Goal: Task Accomplishment & Management: Find specific page/section

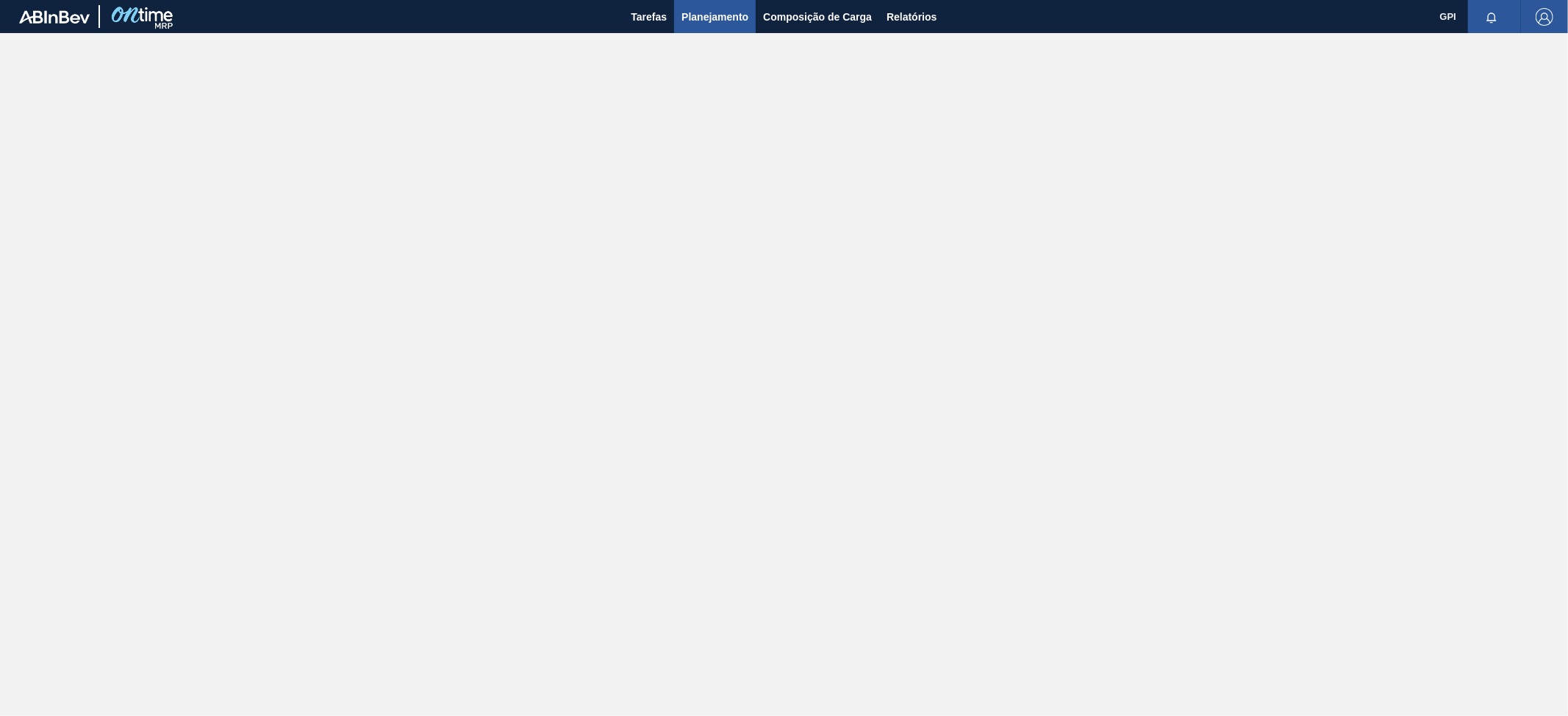
click at [712, 19] on span "Planejamento" at bounding box center [715, 17] width 67 height 18
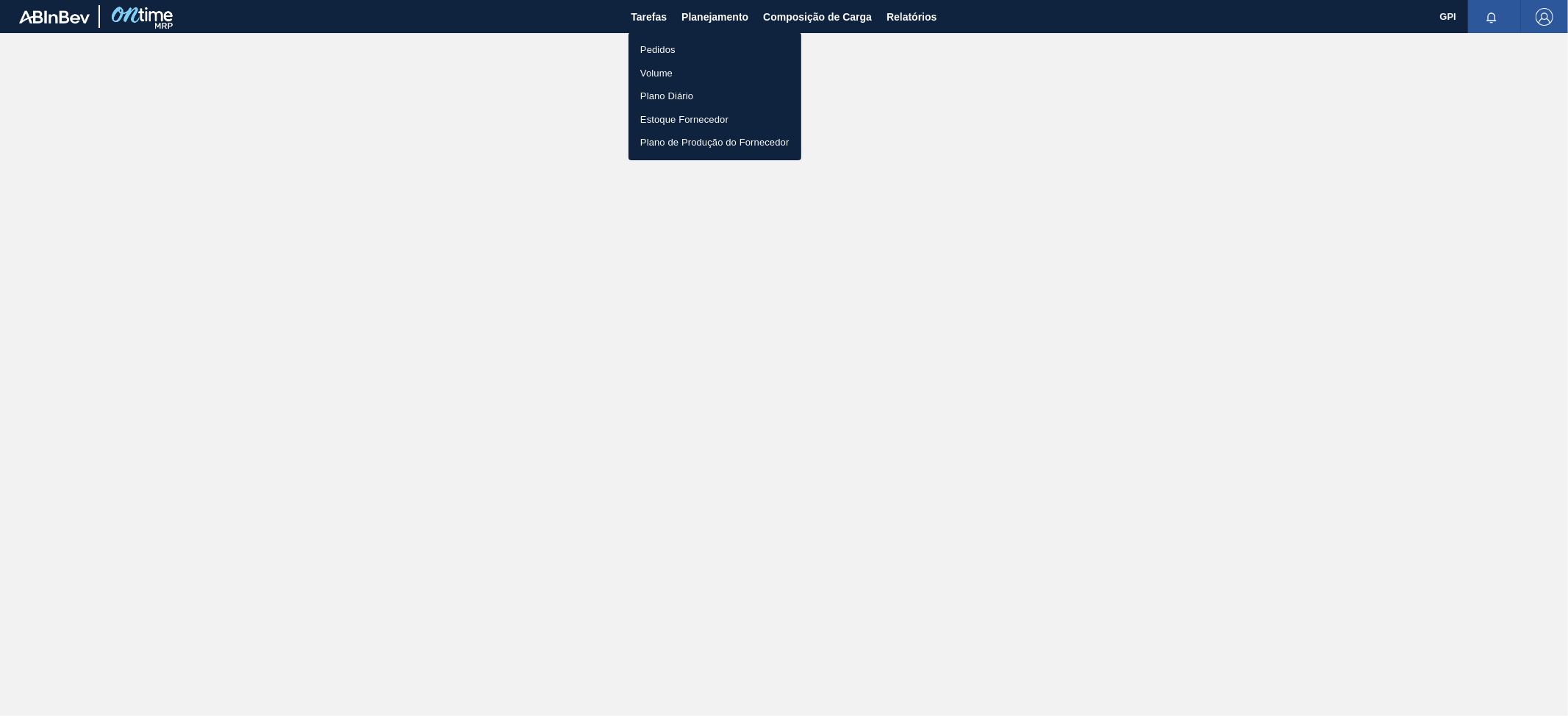
click at [674, 50] on li "Pedidos" at bounding box center [714, 50] width 172 height 24
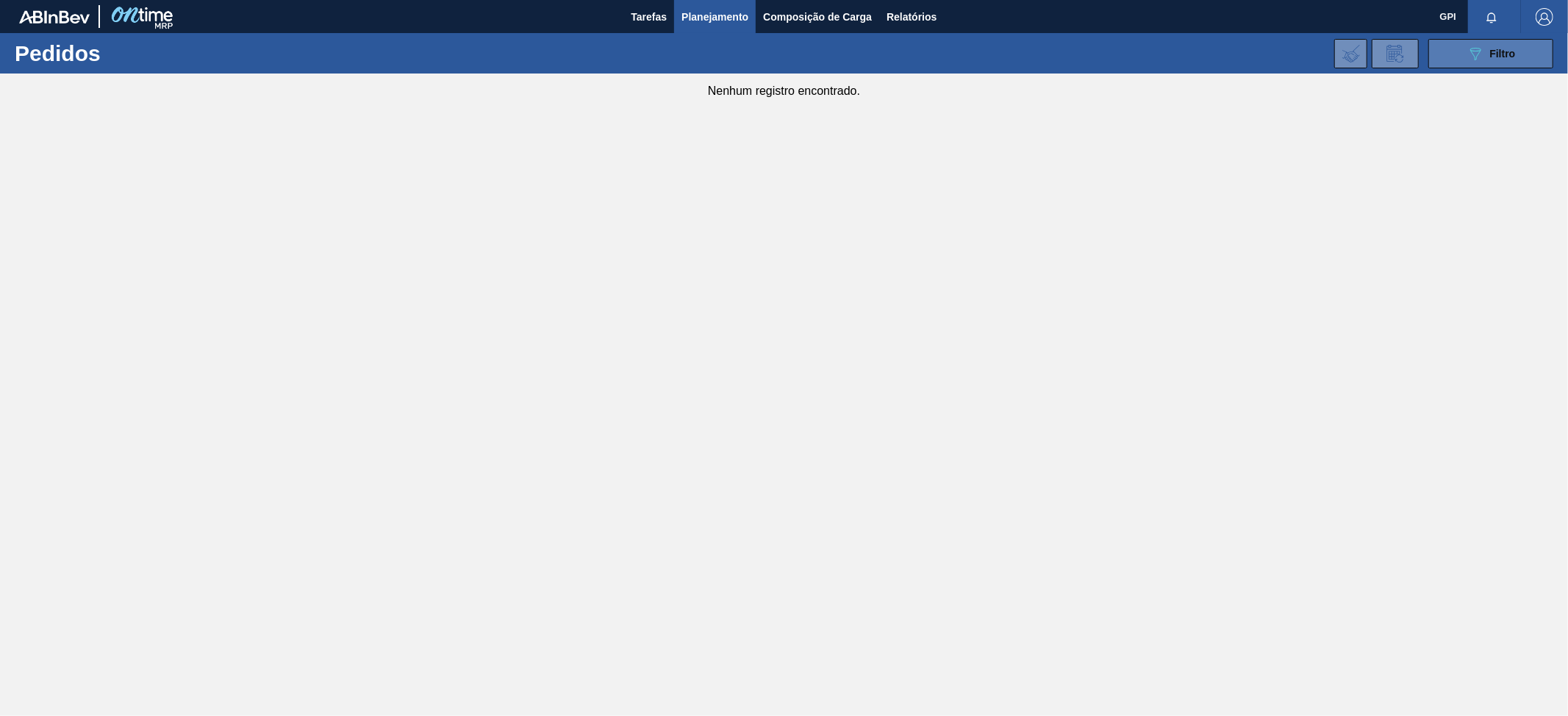
click at [1459, 46] on button "089F7B8B-B2A5-4AFE-B5C0-19BA573D28AC Filtro" at bounding box center [1490, 54] width 125 height 30
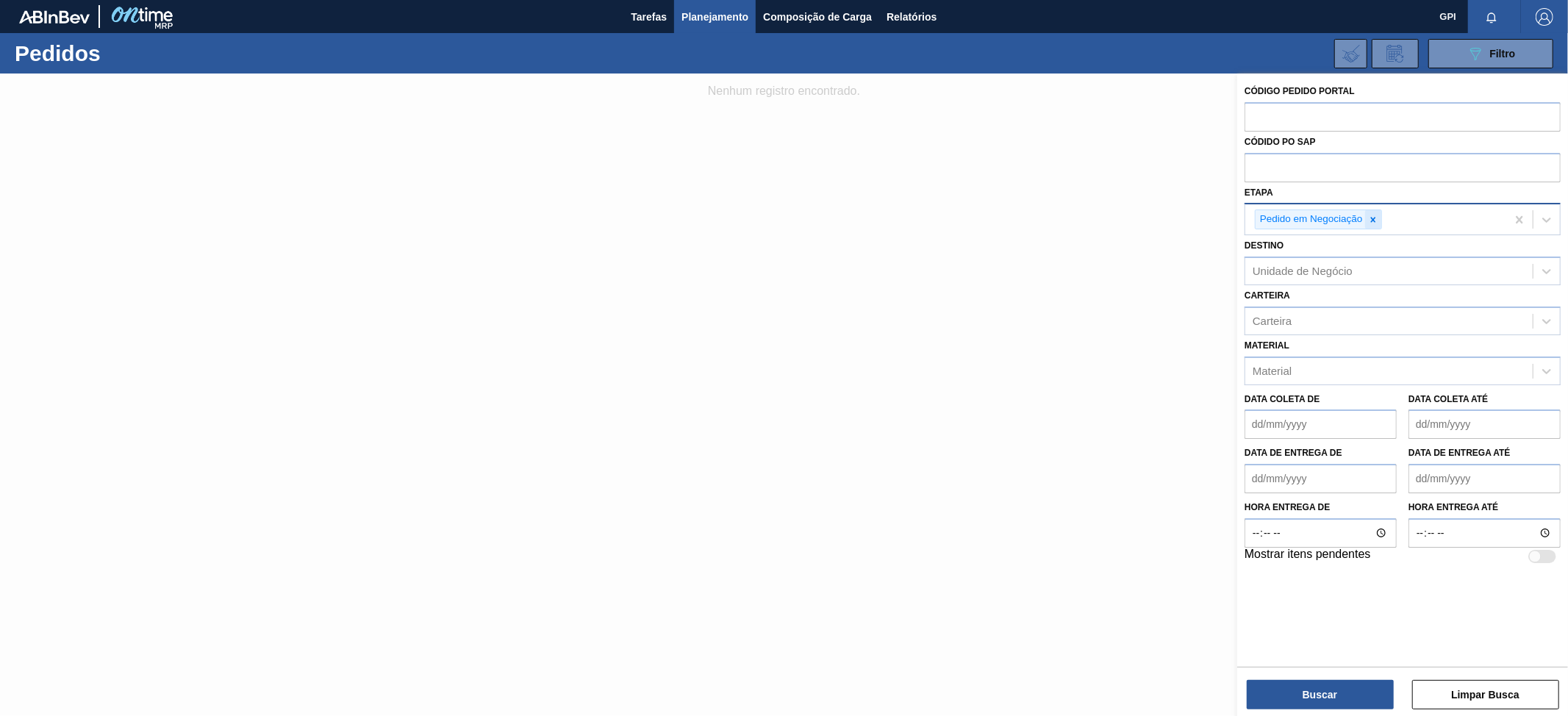
click at [1374, 218] on icon at bounding box center [1373, 220] width 10 height 10
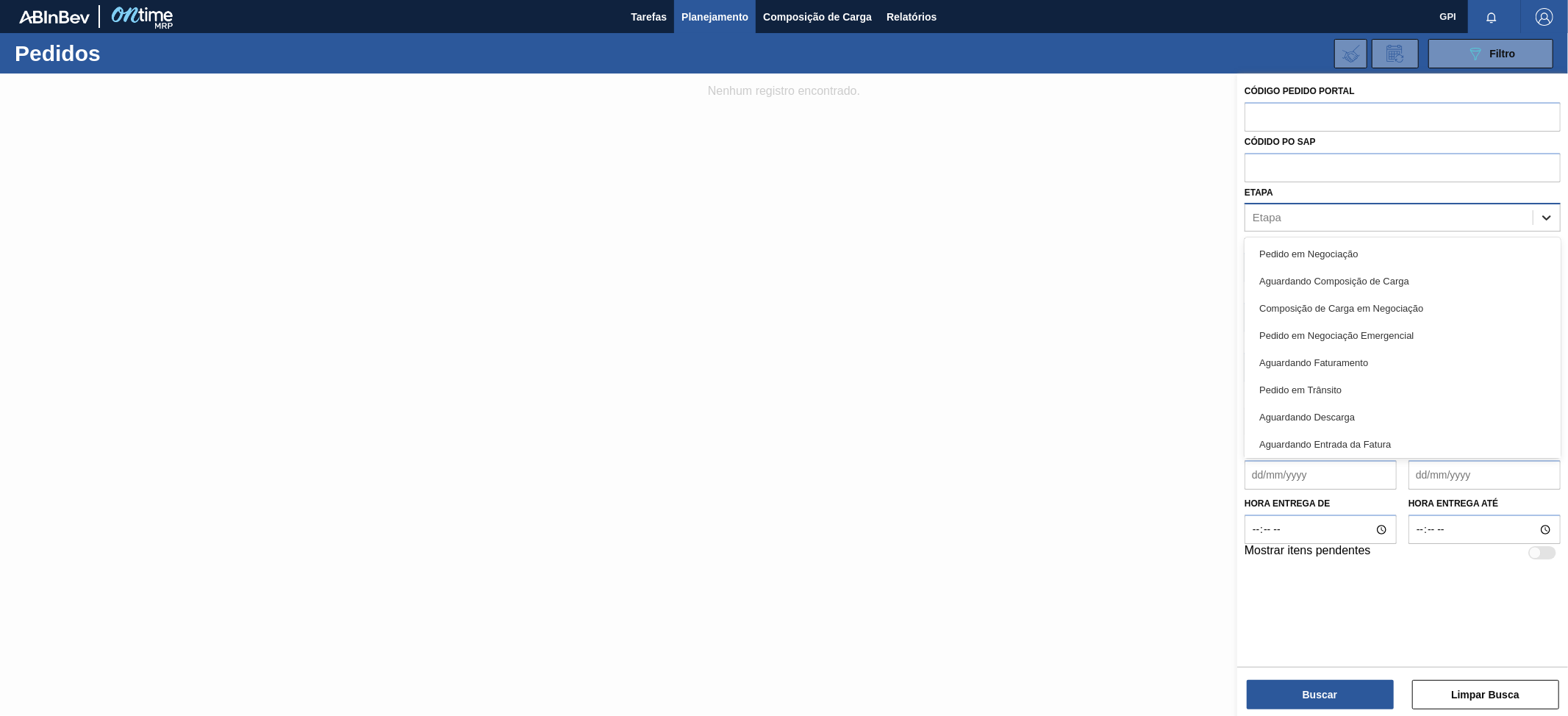
click at [1547, 219] on icon at bounding box center [1547, 219] width 8 height 5
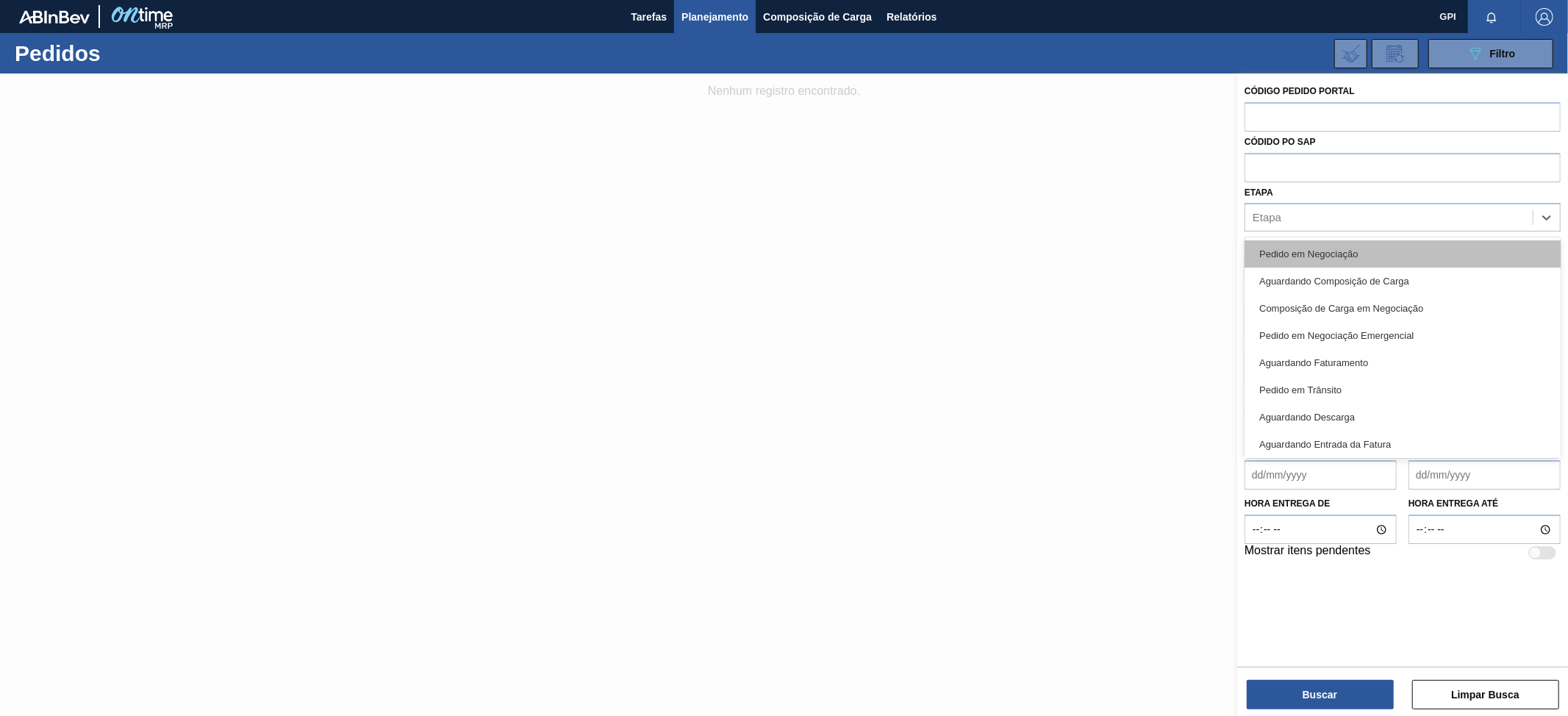
click at [1329, 253] on div "Pedido em Negociação" at bounding box center [1402, 254] width 316 height 27
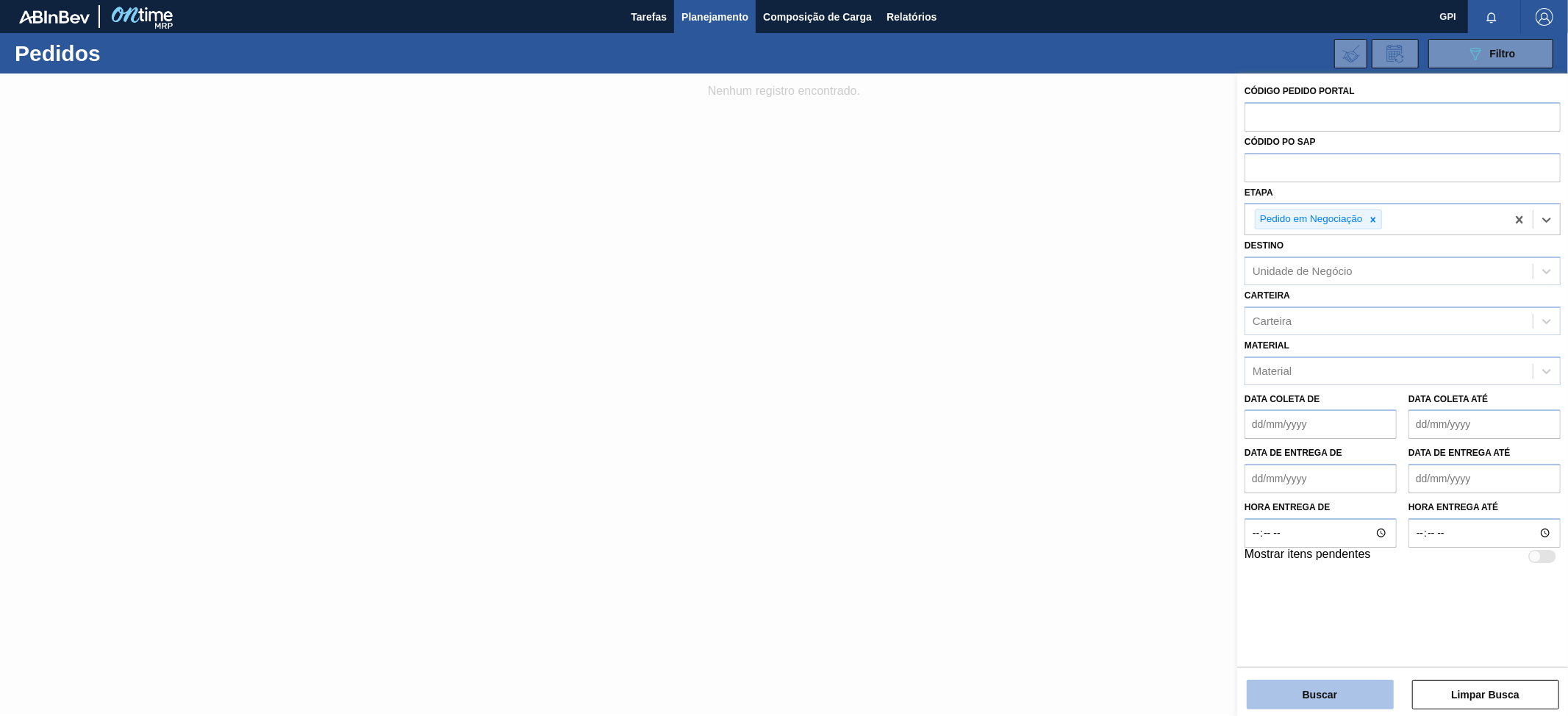
click at [1288, 693] on button "Buscar" at bounding box center [1320, 695] width 147 height 30
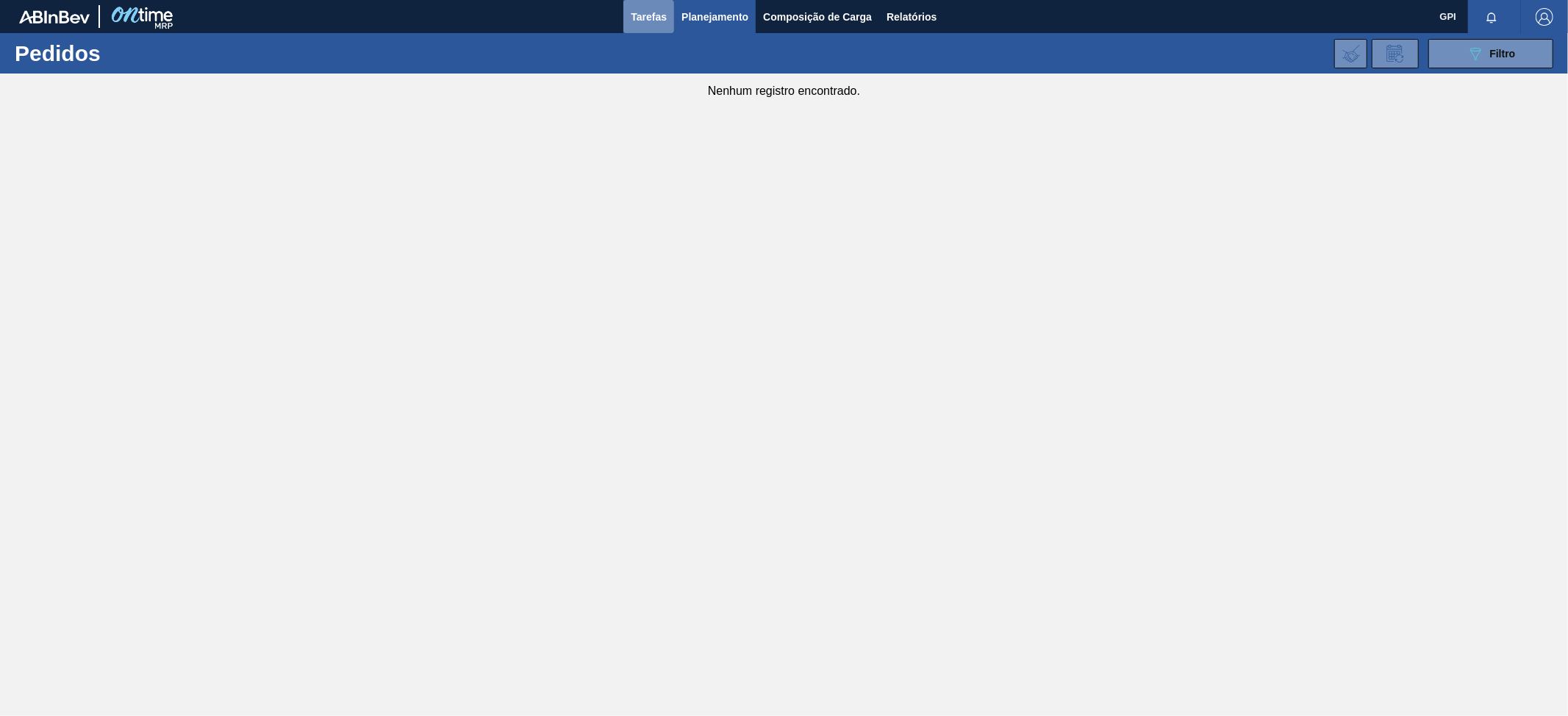
click at [644, 18] on span "Tarefas" at bounding box center [649, 17] width 36 height 18
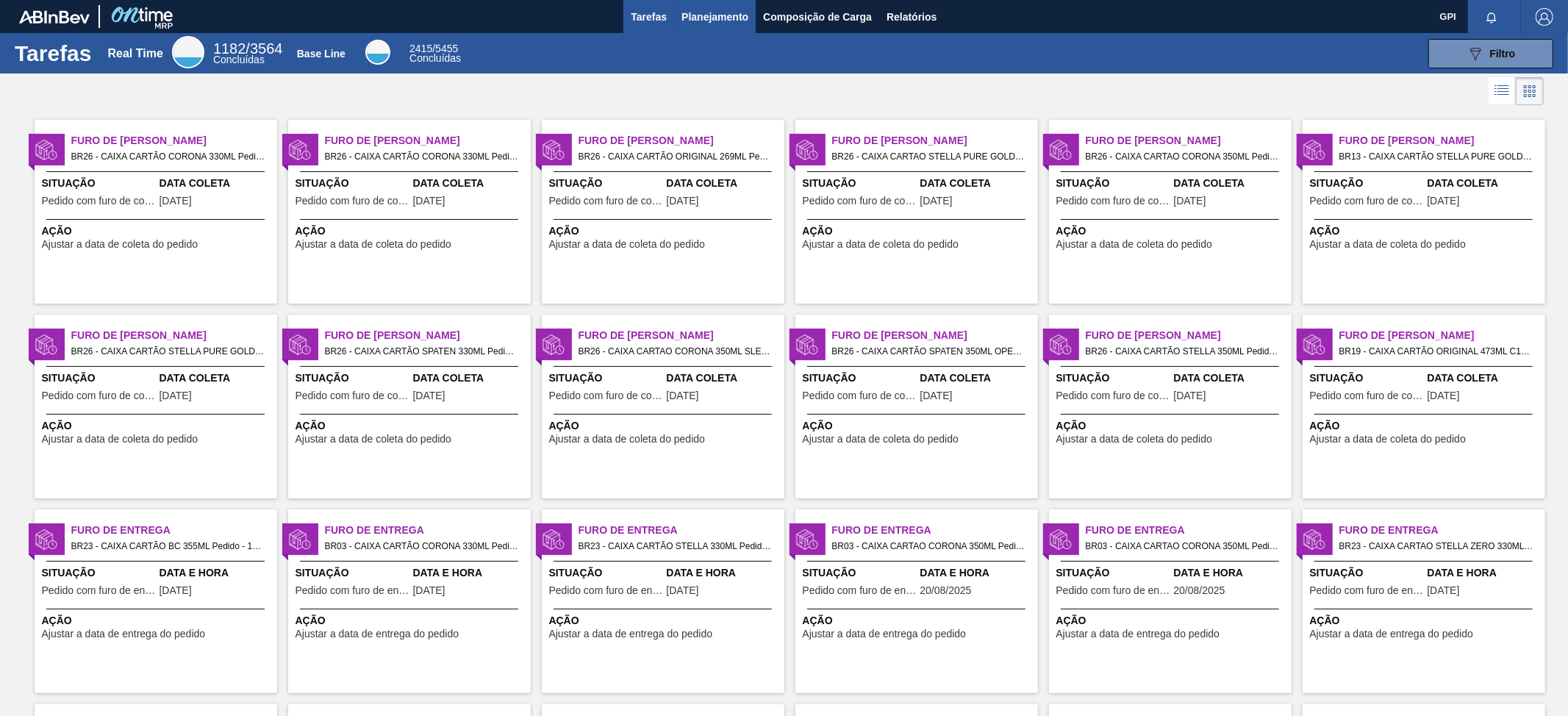
click at [710, 18] on span "Planejamento" at bounding box center [715, 17] width 67 height 18
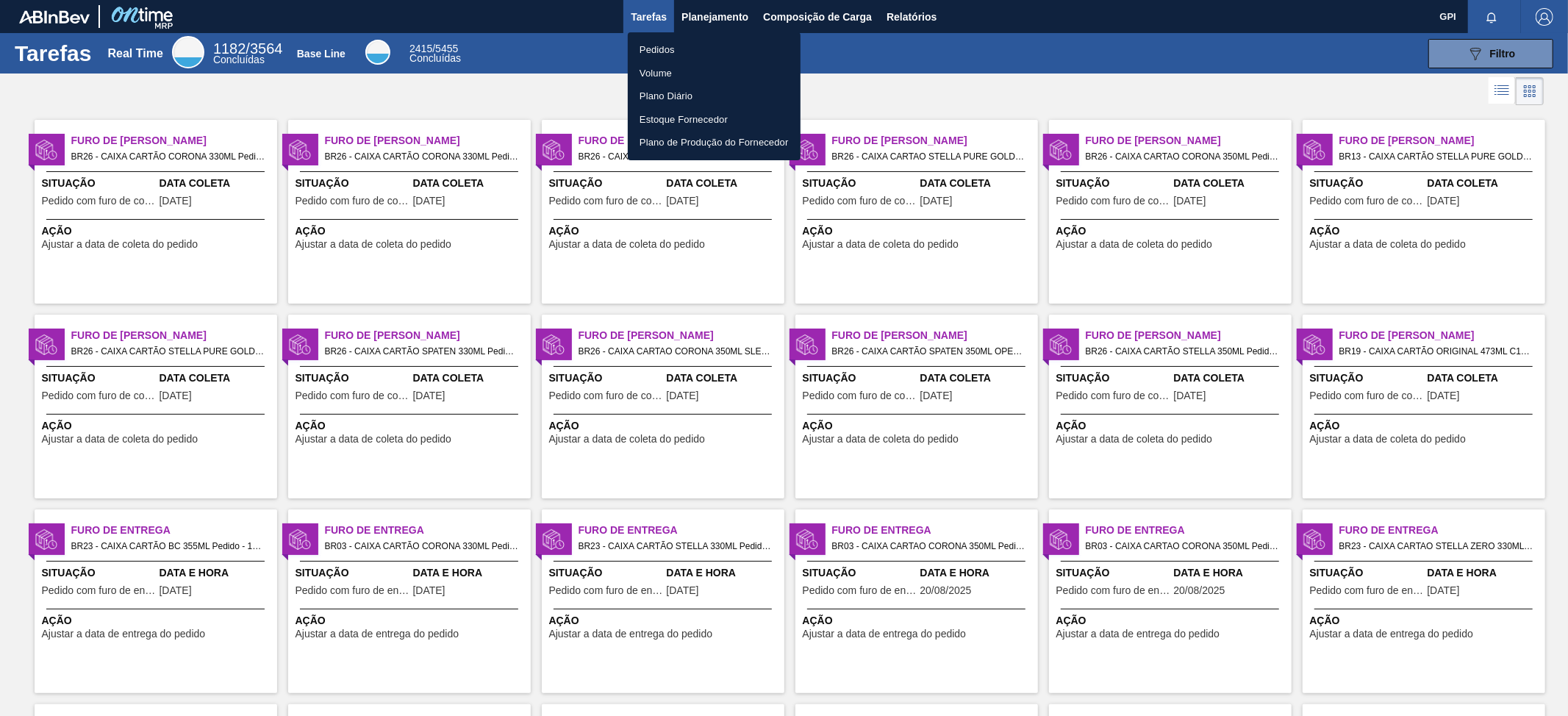
click at [700, 14] on div at bounding box center [784, 358] width 1568 height 716
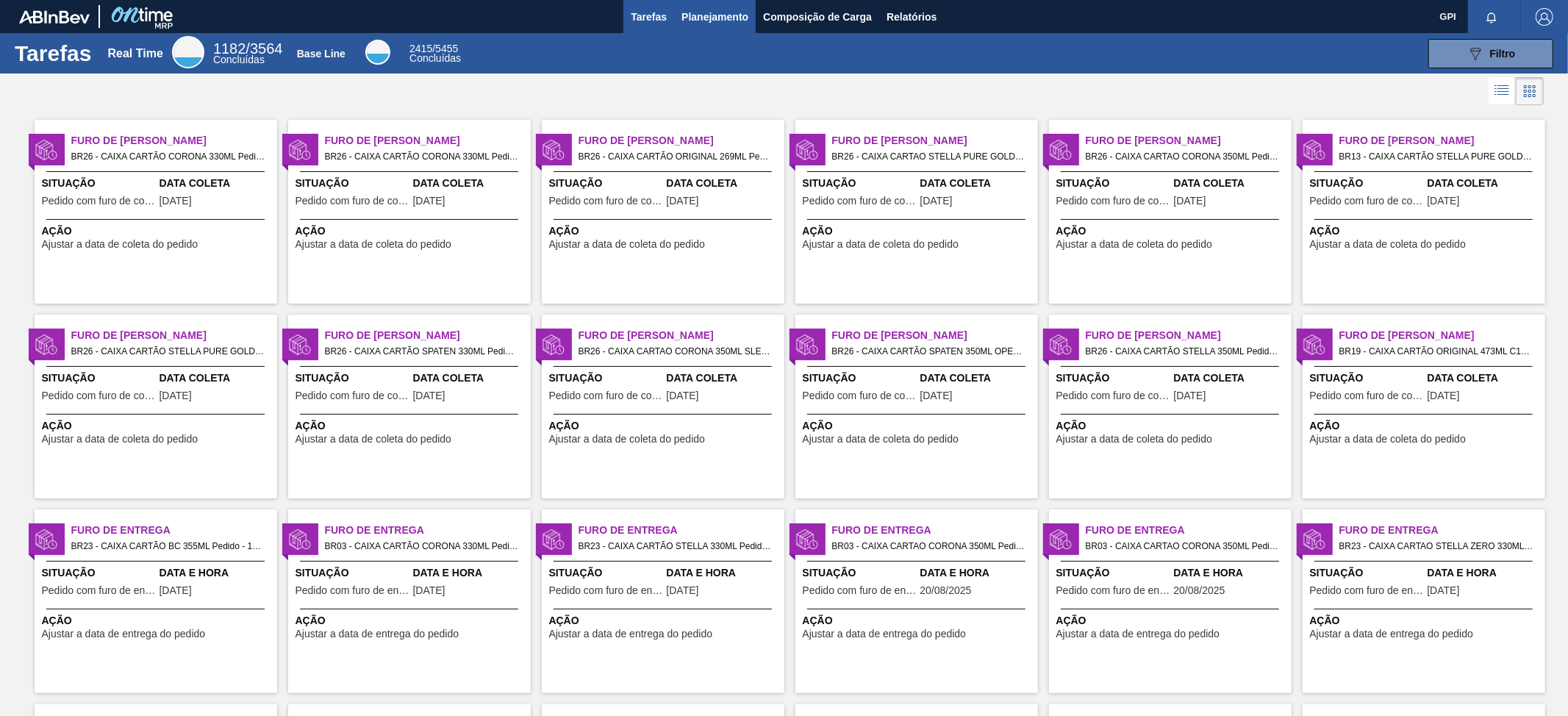
click at [695, 16] on span "Planejamento" at bounding box center [715, 17] width 67 height 18
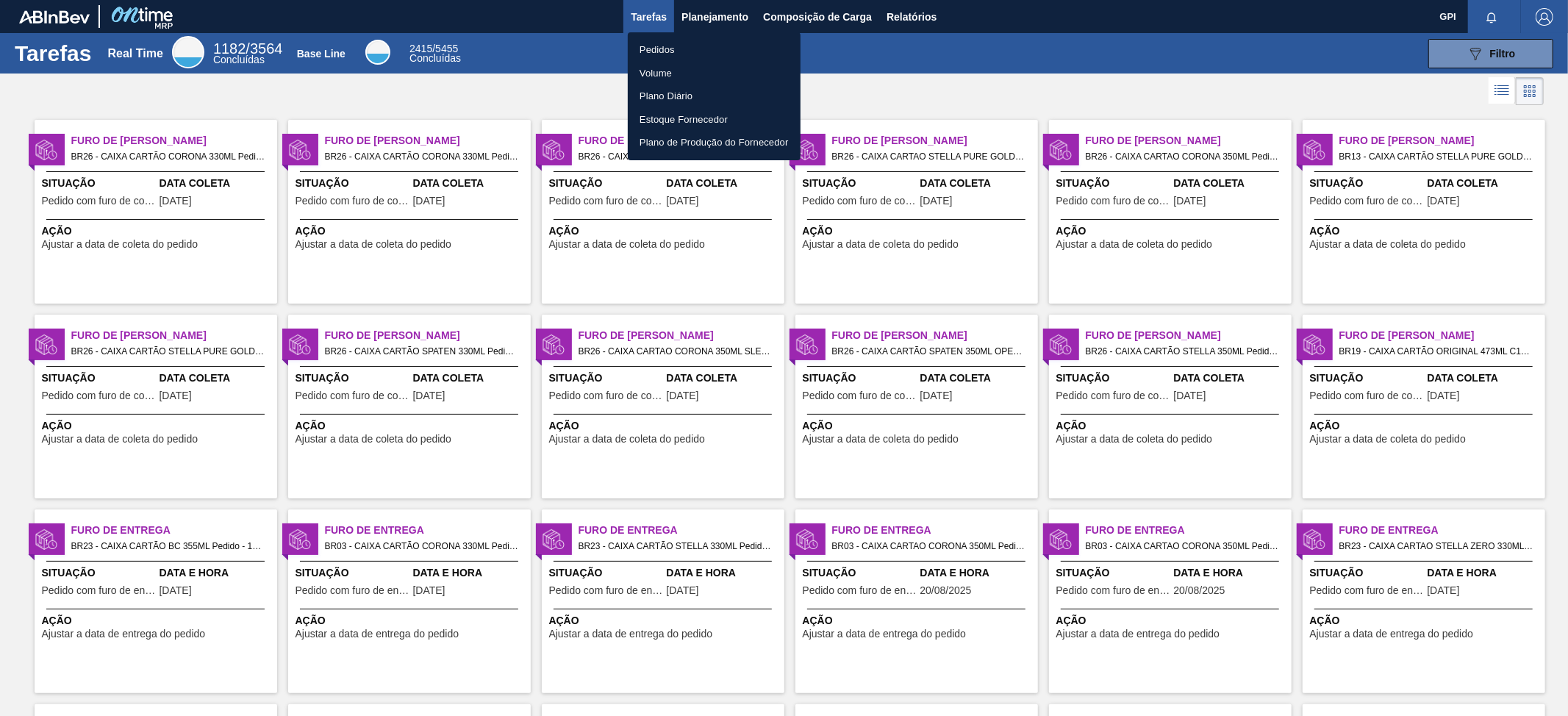
click at [662, 54] on li "Pedidos" at bounding box center [714, 50] width 172 height 24
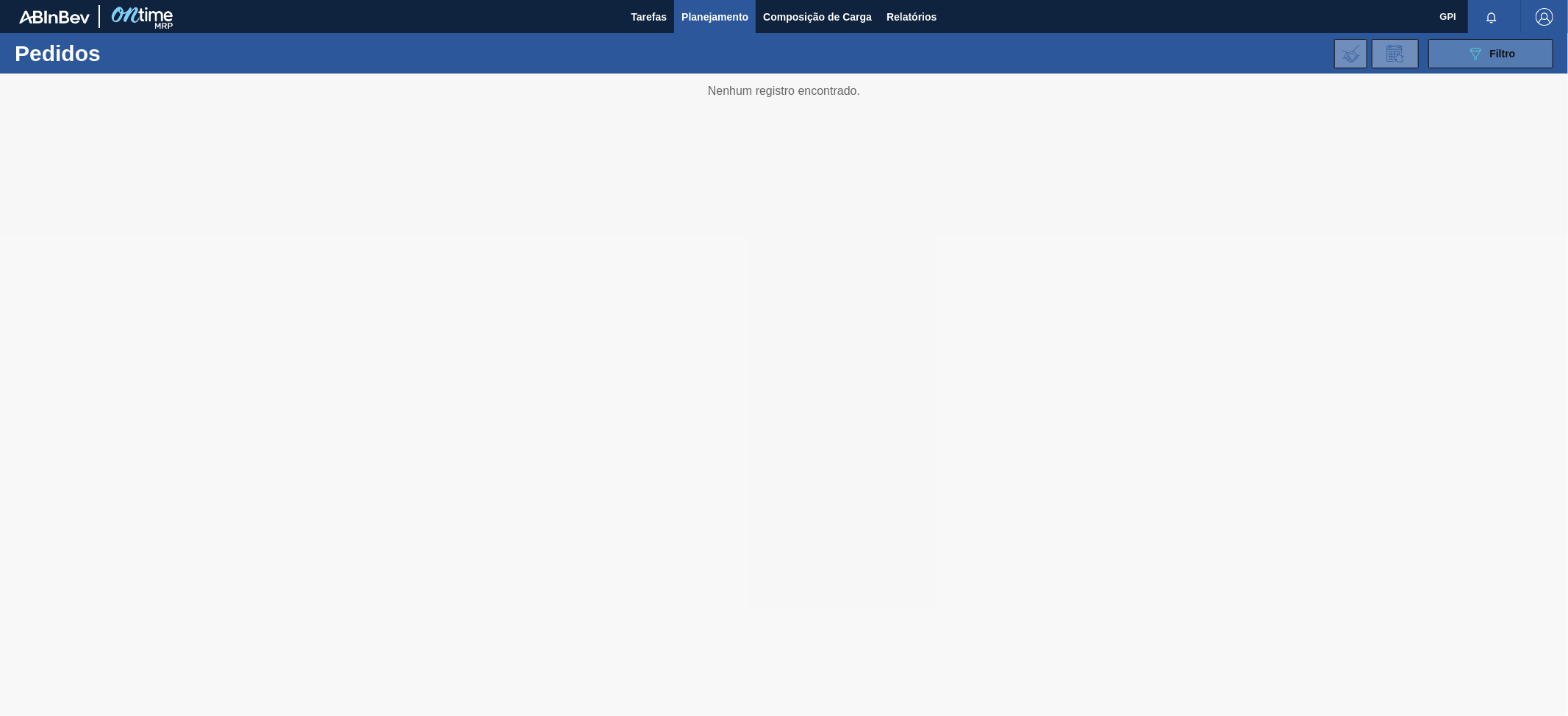
click at [1494, 54] on span "Filtro" at bounding box center [1503, 54] width 25 height 12
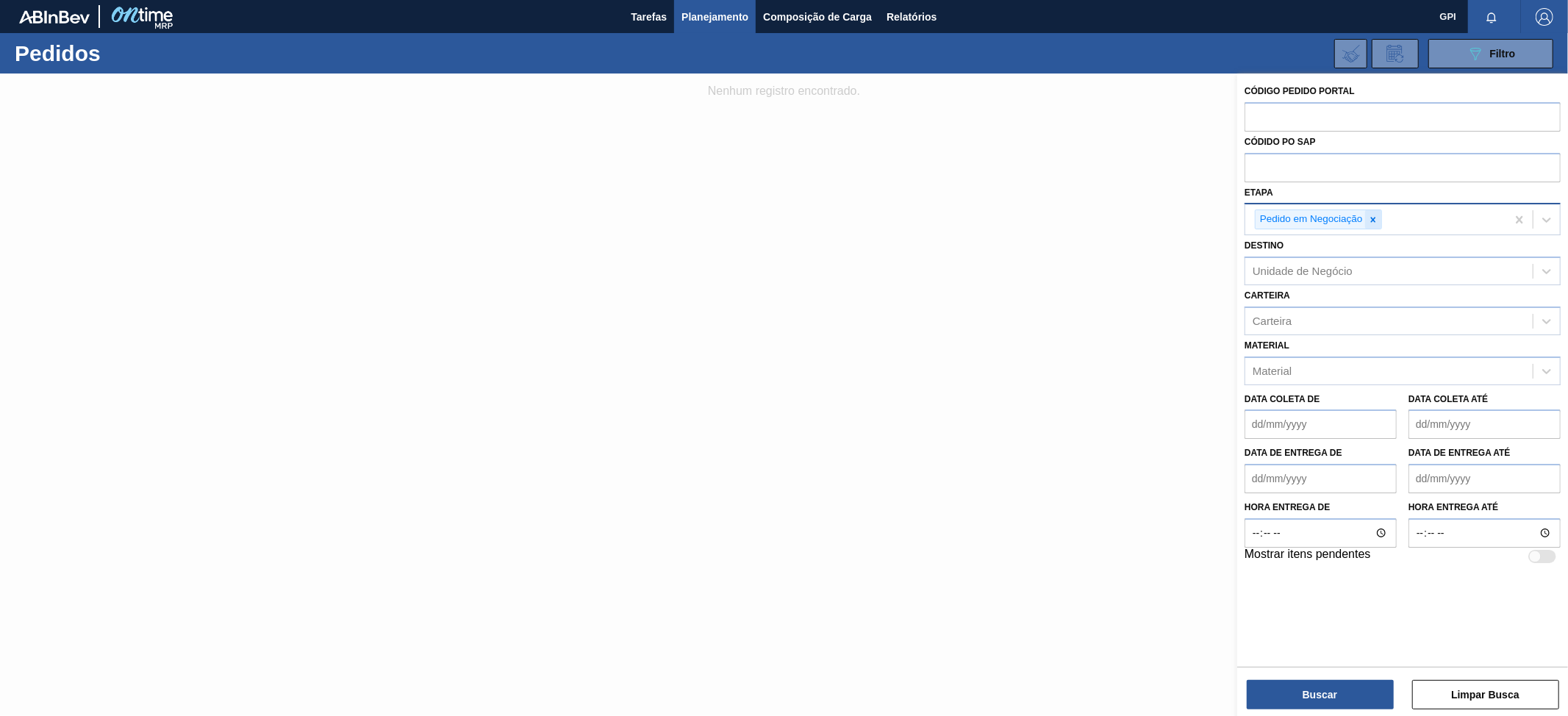
click at [1376, 217] on icon at bounding box center [1373, 220] width 10 height 10
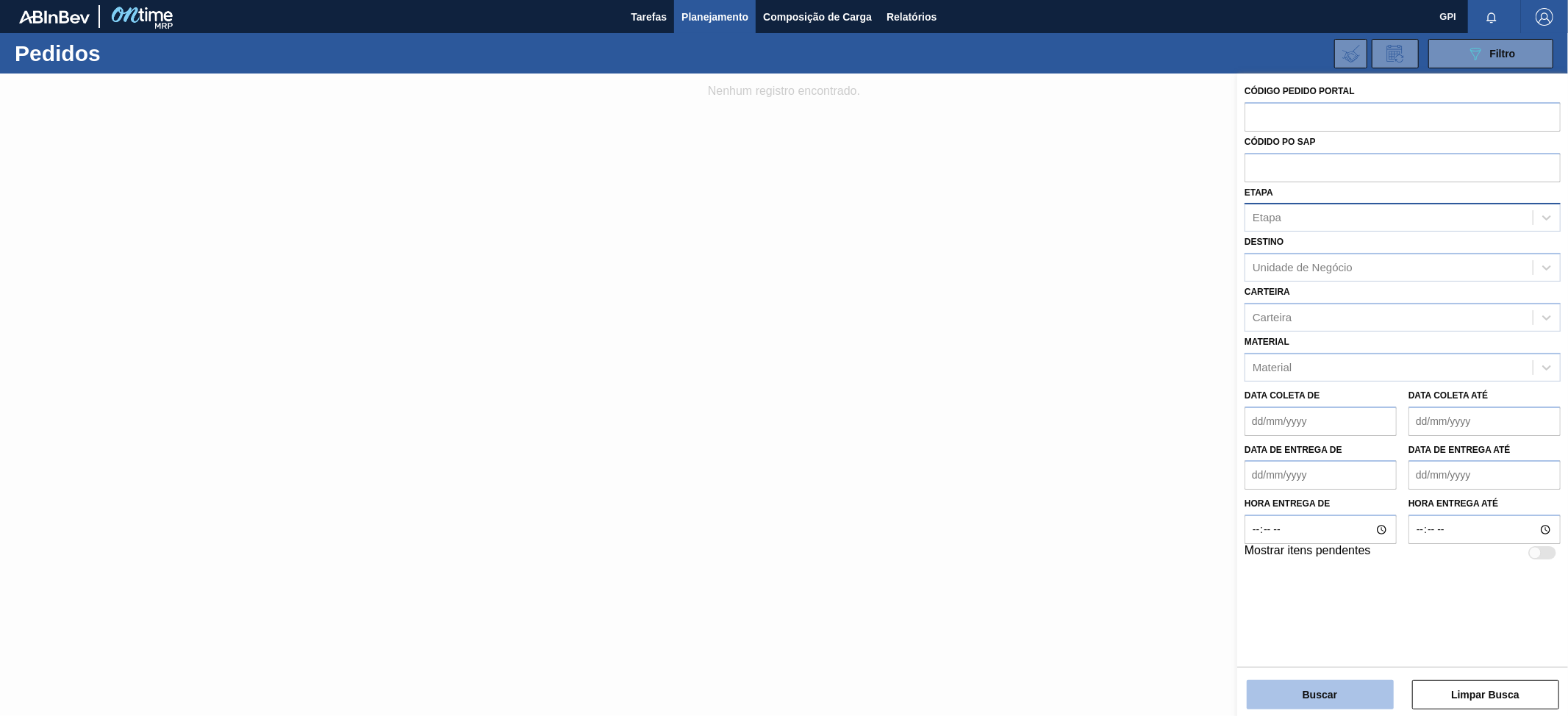
click at [1318, 691] on button "Buscar" at bounding box center [1320, 695] width 147 height 30
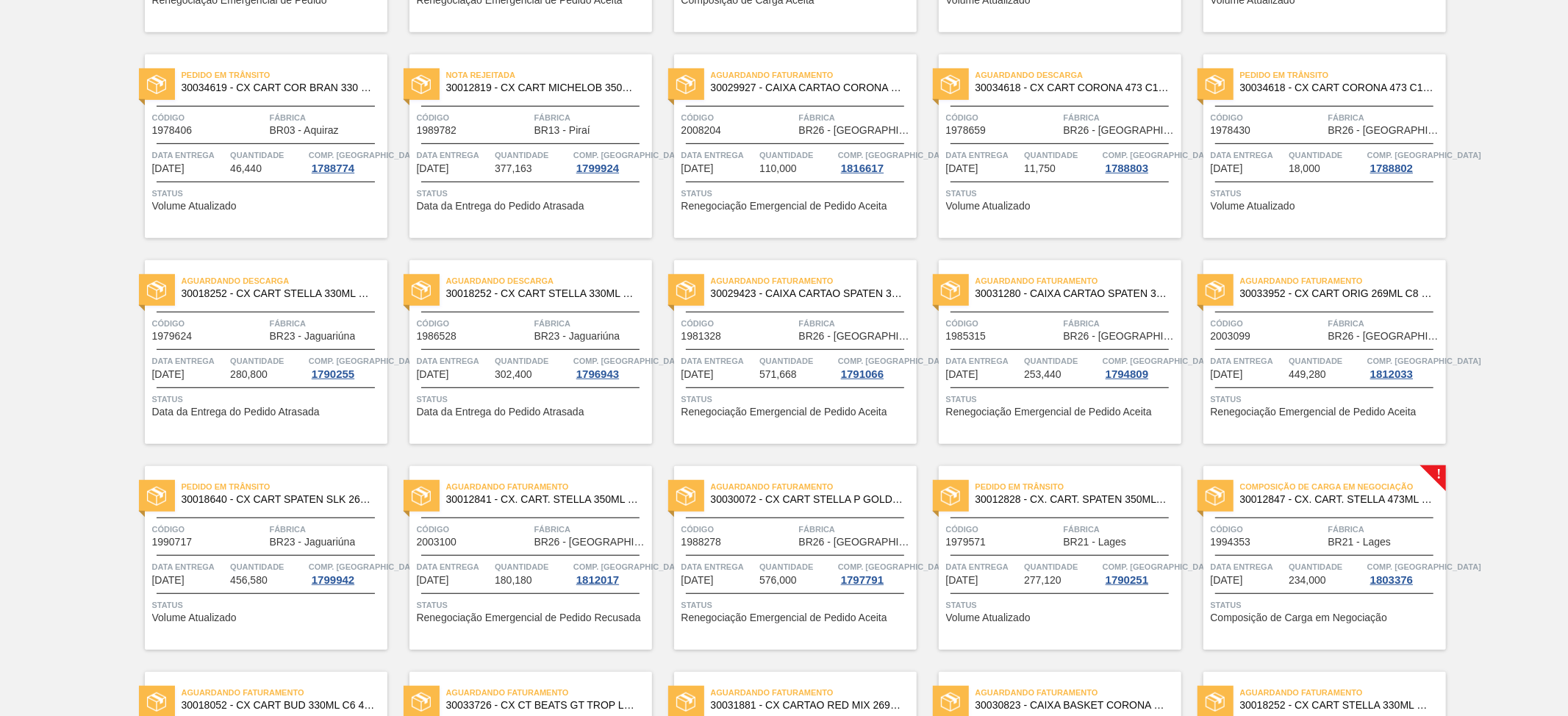
scroll to position [591, 0]
